Goal: Task Accomplishment & Management: Manage account settings

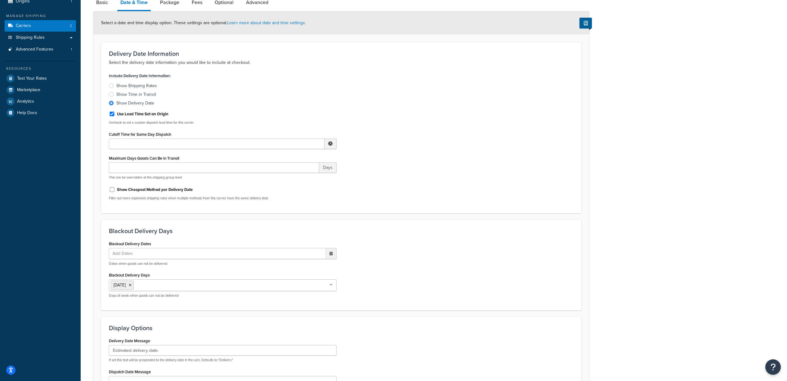
scroll to position [93, 0]
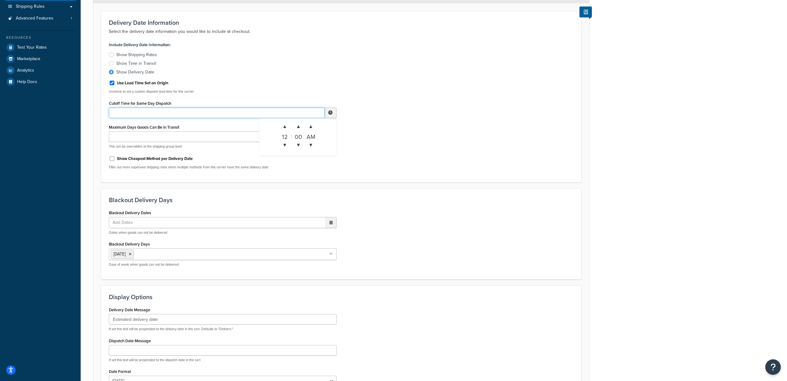
click at [262, 116] on input "Cutoff Time for Same Day Dispatch" at bounding box center [217, 113] width 216 height 11
click at [519, 84] on div "Include Delivery Date Information: Show Shipping Rates Show Time in Transit Sho…" at bounding box center [341, 107] width 474 height 134
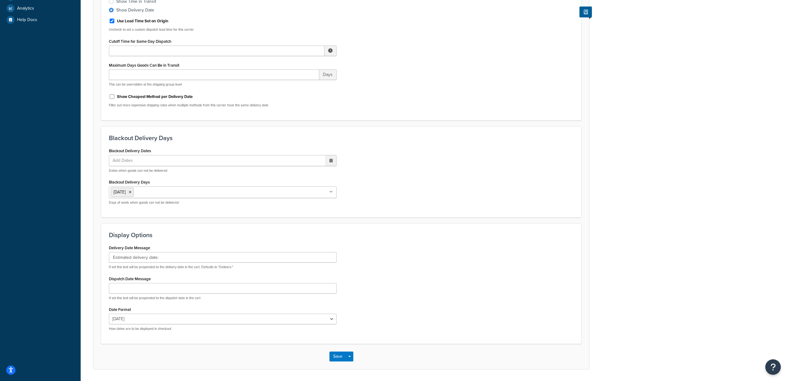
scroll to position [175, 0]
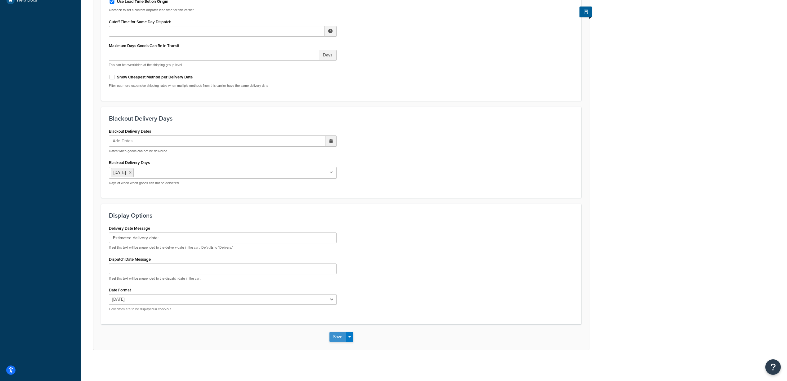
click at [337, 335] on button "Save" at bounding box center [338, 337] width 17 height 10
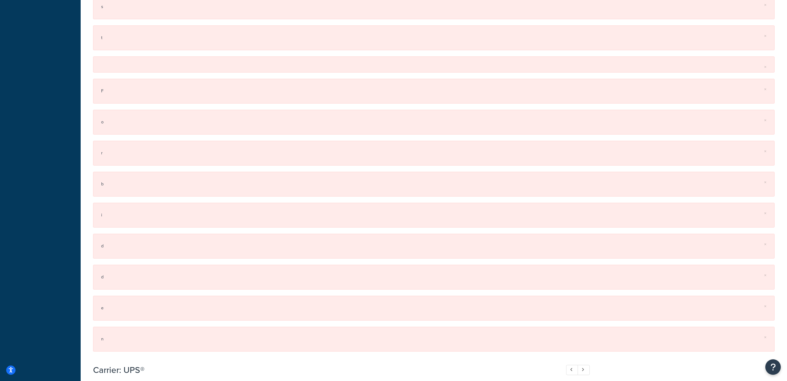
scroll to position [0, 0]
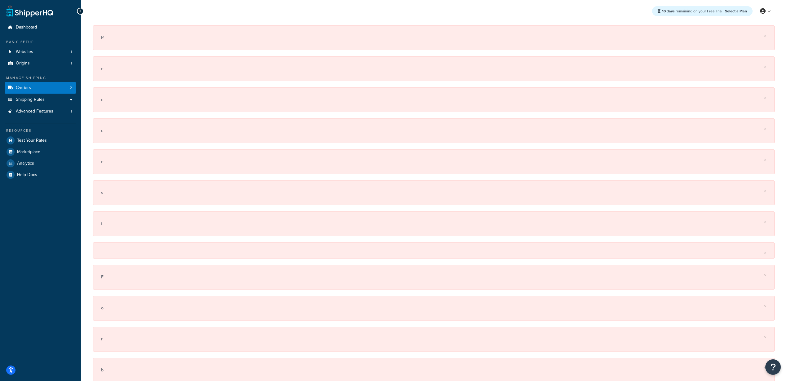
click at [25, 10] on link at bounding box center [30, 11] width 47 height 12
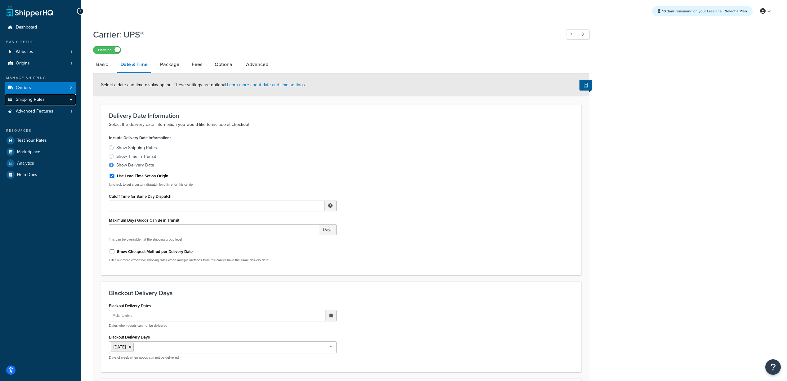
click at [42, 100] on span "Shipping Rules" at bounding box center [30, 99] width 29 height 5
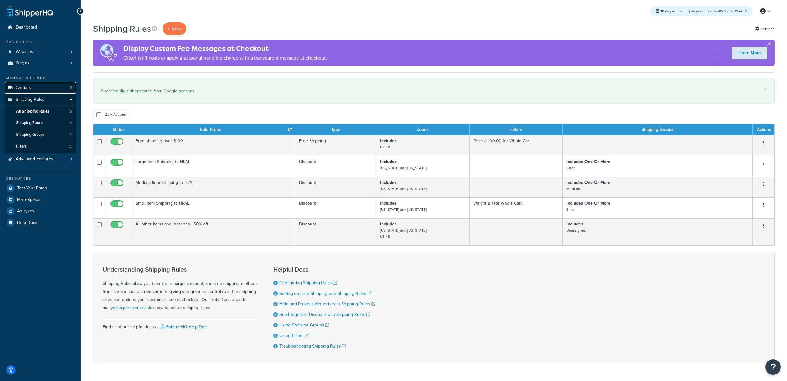
click at [49, 87] on link "Carriers 2" at bounding box center [40, 87] width 71 height 11
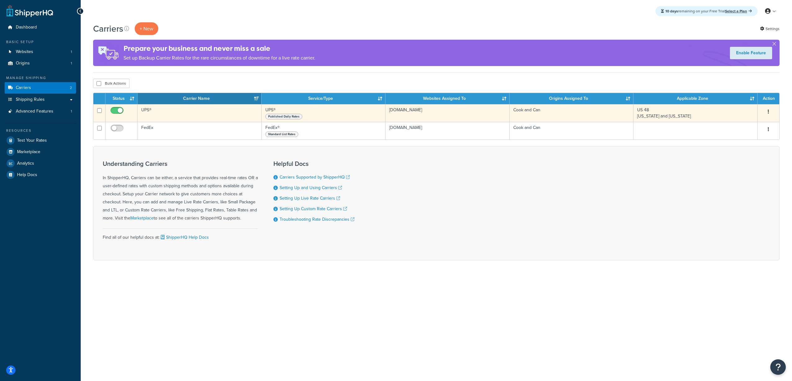
click at [147, 111] on td "UPS®" at bounding box center [199, 113] width 124 height 18
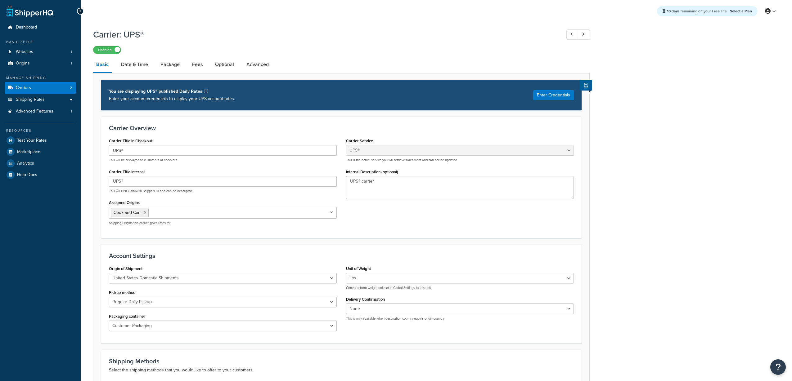
select select "ups"
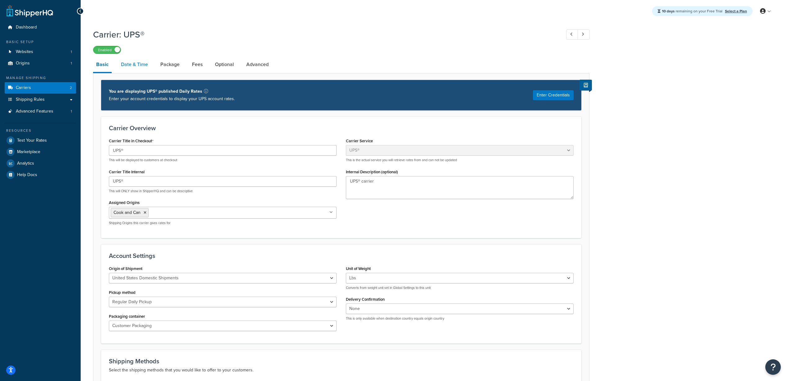
click at [137, 69] on link "Date & Time" at bounding box center [134, 64] width 33 height 15
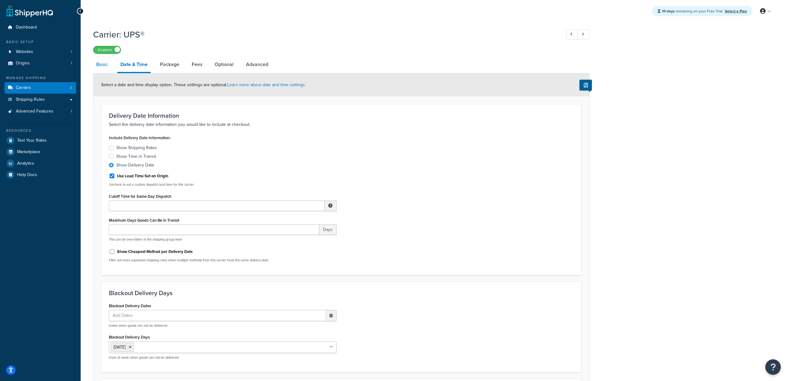
click at [97, 65] on link "Basic" at bounding box center [102, 64] width 18 height 15
select select "ups"
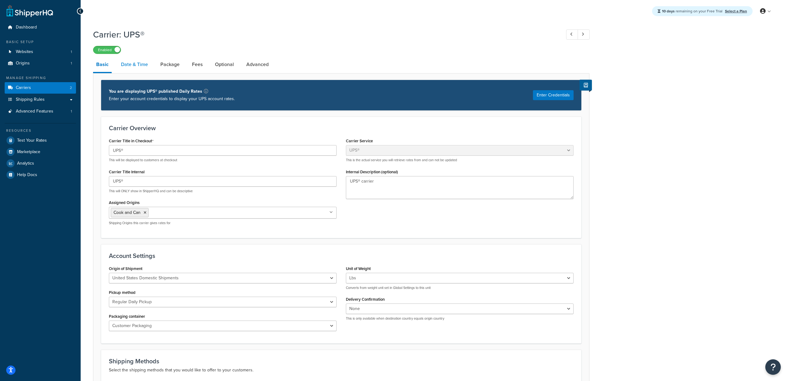
click at [126, 65] on link "Date & Time" at bounding box center [134, 64] width 33 height 15
